Goal: Register for event/course

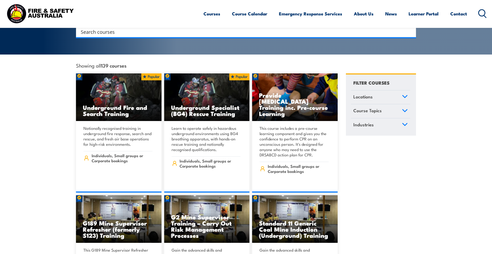
scroll to position [136, 0]
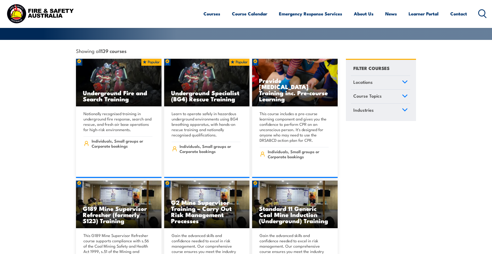
click at [405, 80] on icon at bounding box center [405, 82] width 6 height 4
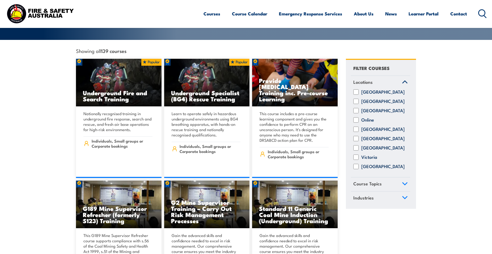
click at [369, 146] on label "[GEOGRAPHIC_DATA]" at bounding box center [382, 147] width 43 height 5
click at [359, 146] on input "[GEOGRAPHIC_DATA]" at bounding box center [355, 147] width 5 height 5
checkbox input "true"
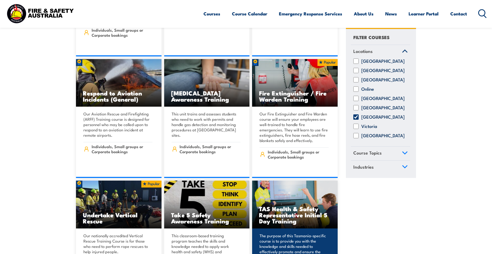
scroll to position [1057, 0]
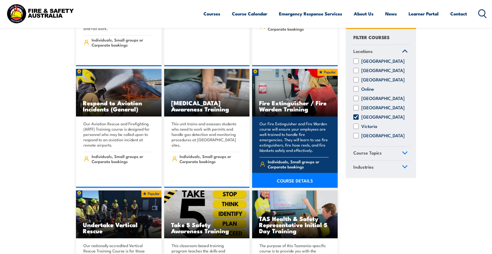
click at [301, 145] on p "Our Fire Extinguisher and Fire Warden course will ensure your employees are wel…" at bounding box center [294, 137] width 69 height 32
click at [300, 174] on link "COURSE DETAILS" at bounding box center [295, 180] width 86 height 15
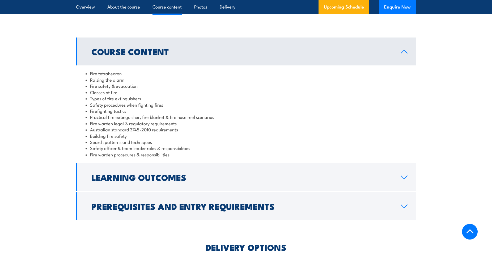
scroll to position [434, 0]
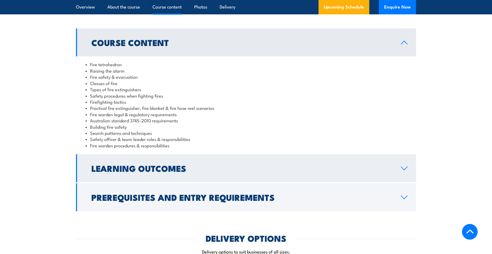
click at [404, 168] on icon at bounding box center [404, 168] width 7 height 4
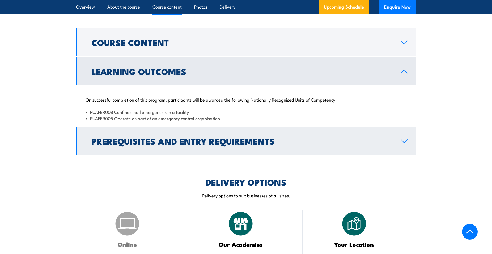
click at [404, 142] on icon at bounding box center [404, 141] width 7 height 4
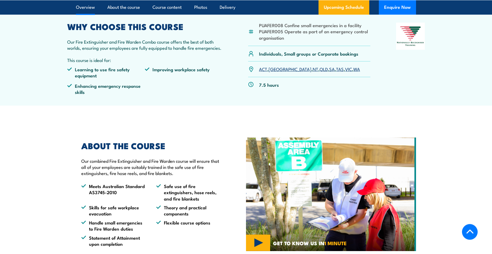
scroll to position [163, 0]
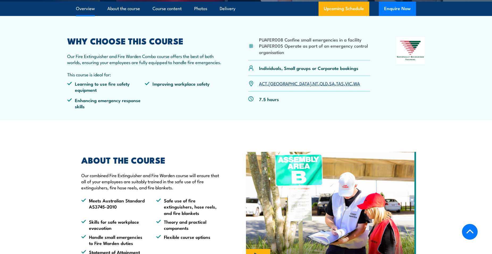
click at [336, 85] on link "TAS" at bounding box center [340, 83] width 8 height 6
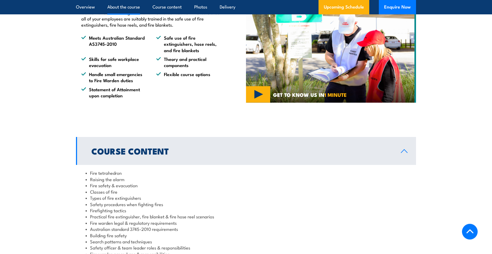
scroll to position [303, 0]
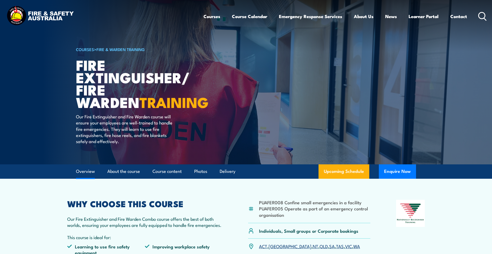
scroll to position [163, 0]
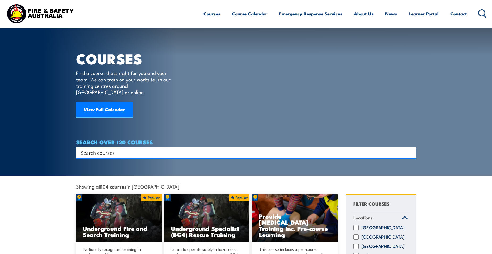
scroll to position [1057, 0]
